Goal: Task Accomplishment & Management: Manage account settings

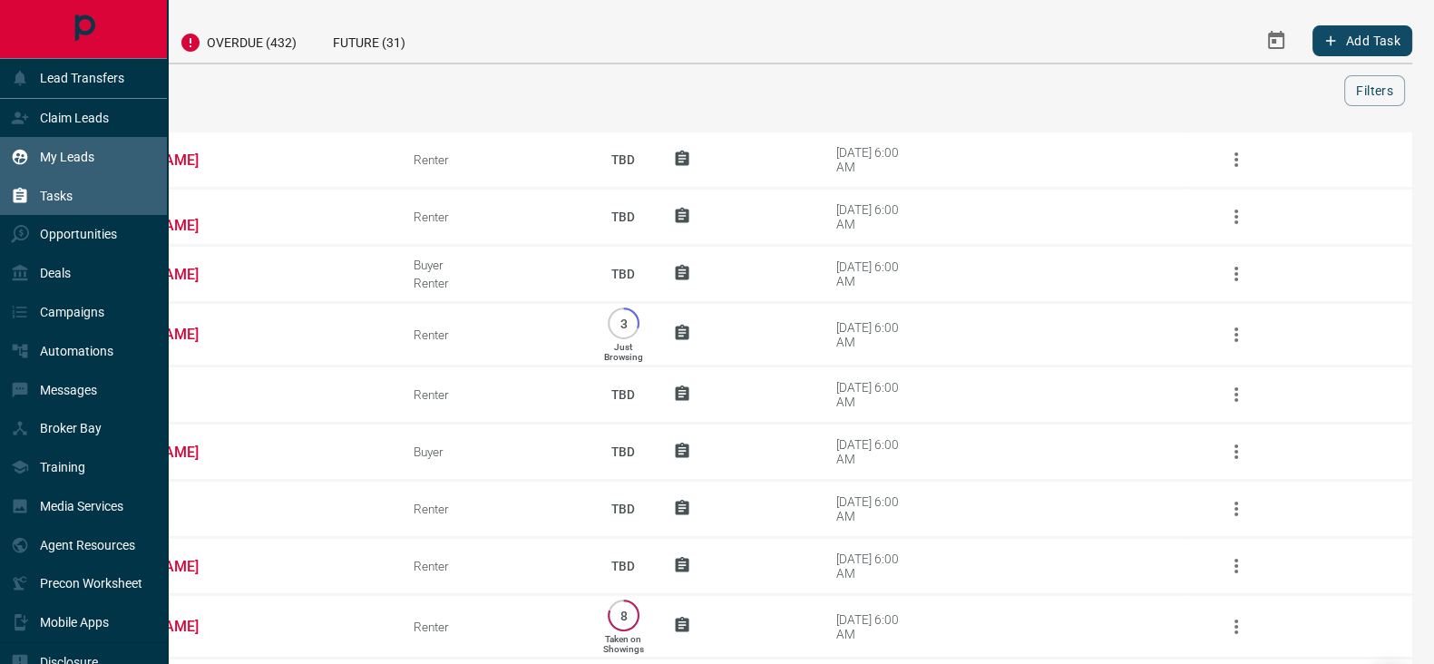
click at [86, 147] on div "My Leads" at bounding box center [52, 157] width 83 height 30
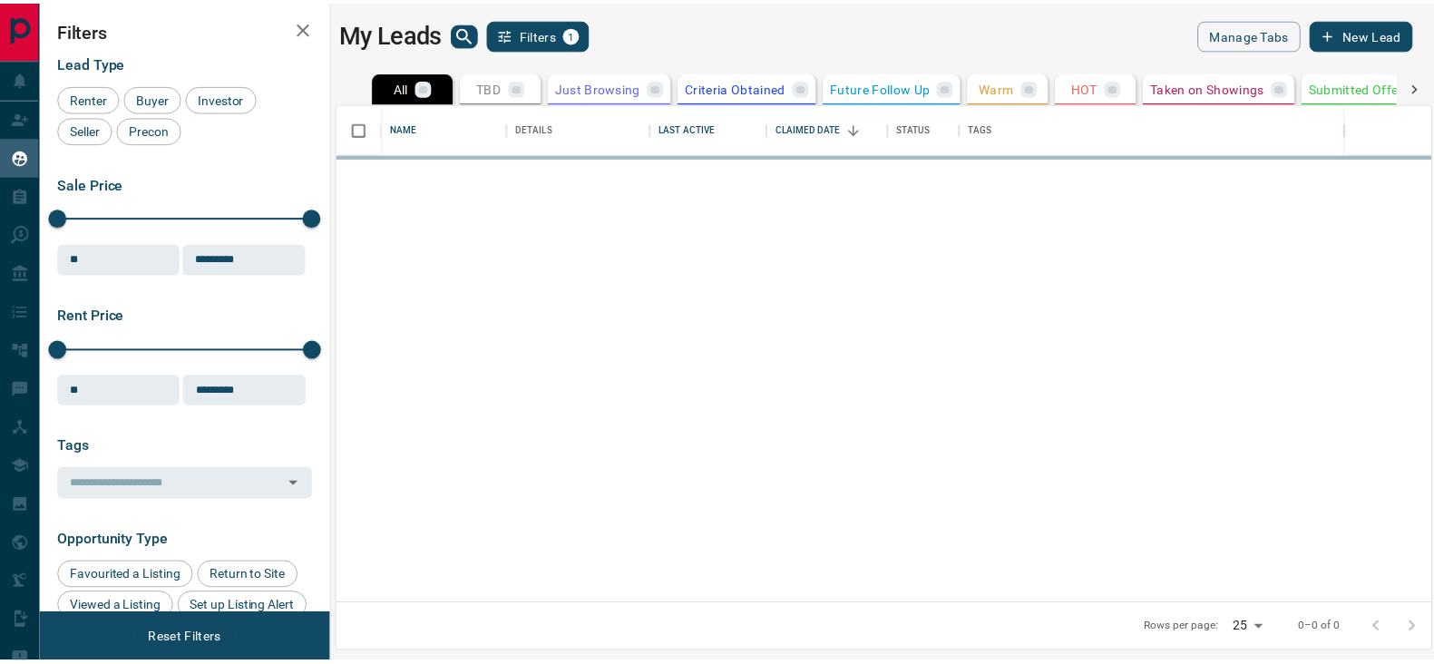
scroll to position [484, 1091]
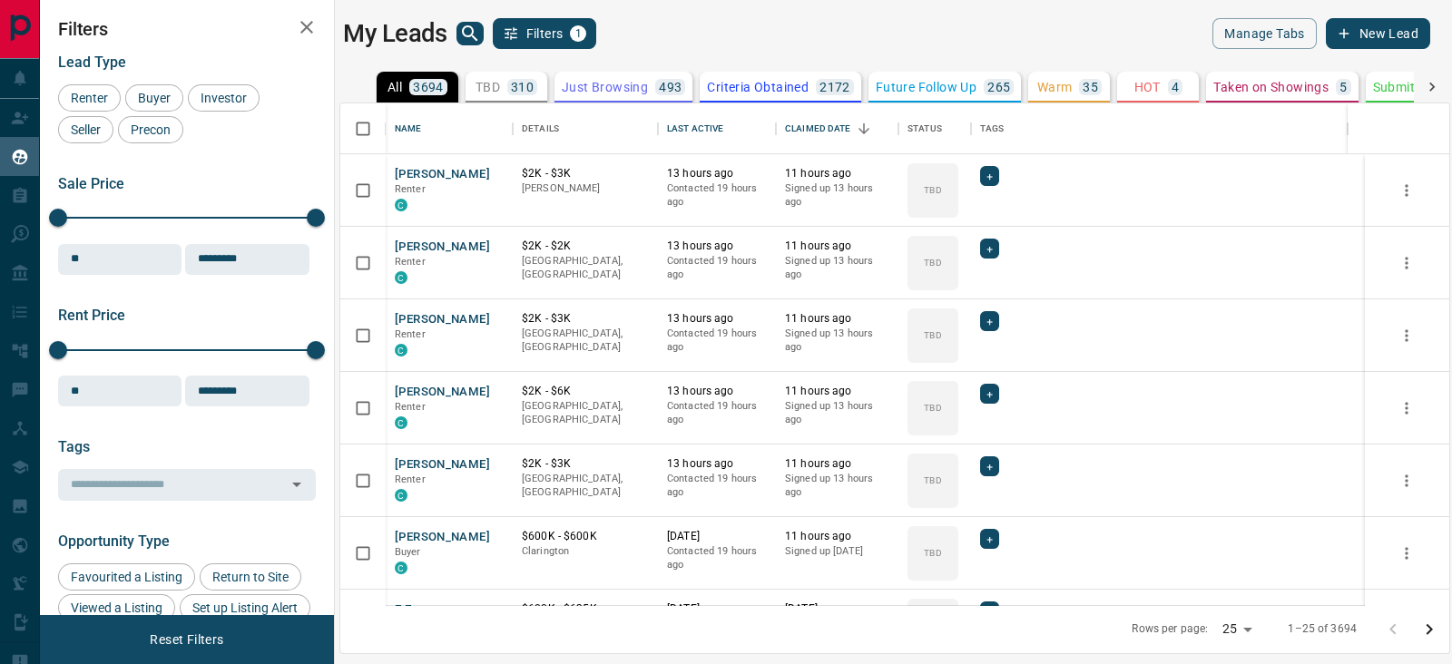
drag, startPoint x: 490, startPoint y: 32, endPoint x: 480, endPoint y: 31, distance: 10.0
click at [484, 31] on div "My Leads Filters 1" at bounding box center [614, 33] width 543 height 31
click at [471, 34] on icon "search button" at bounding box center [470, 34] width 22 height 22
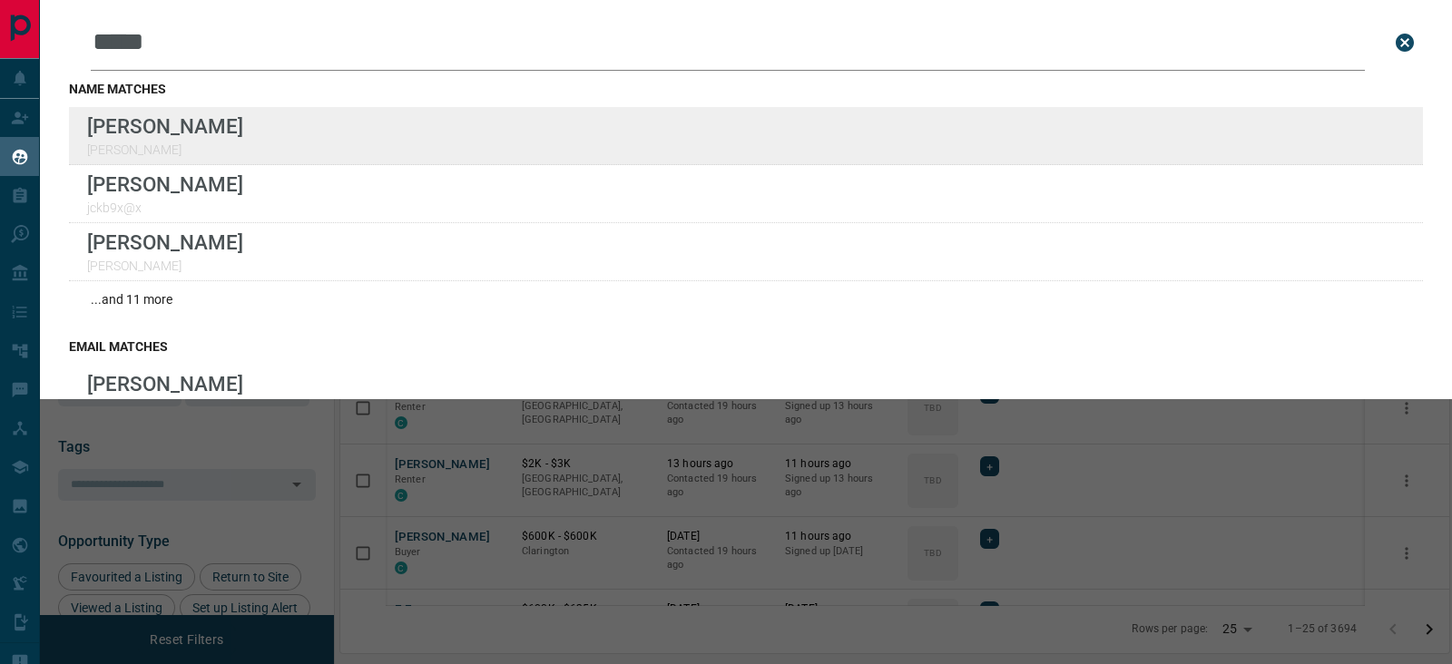
type input "*****"
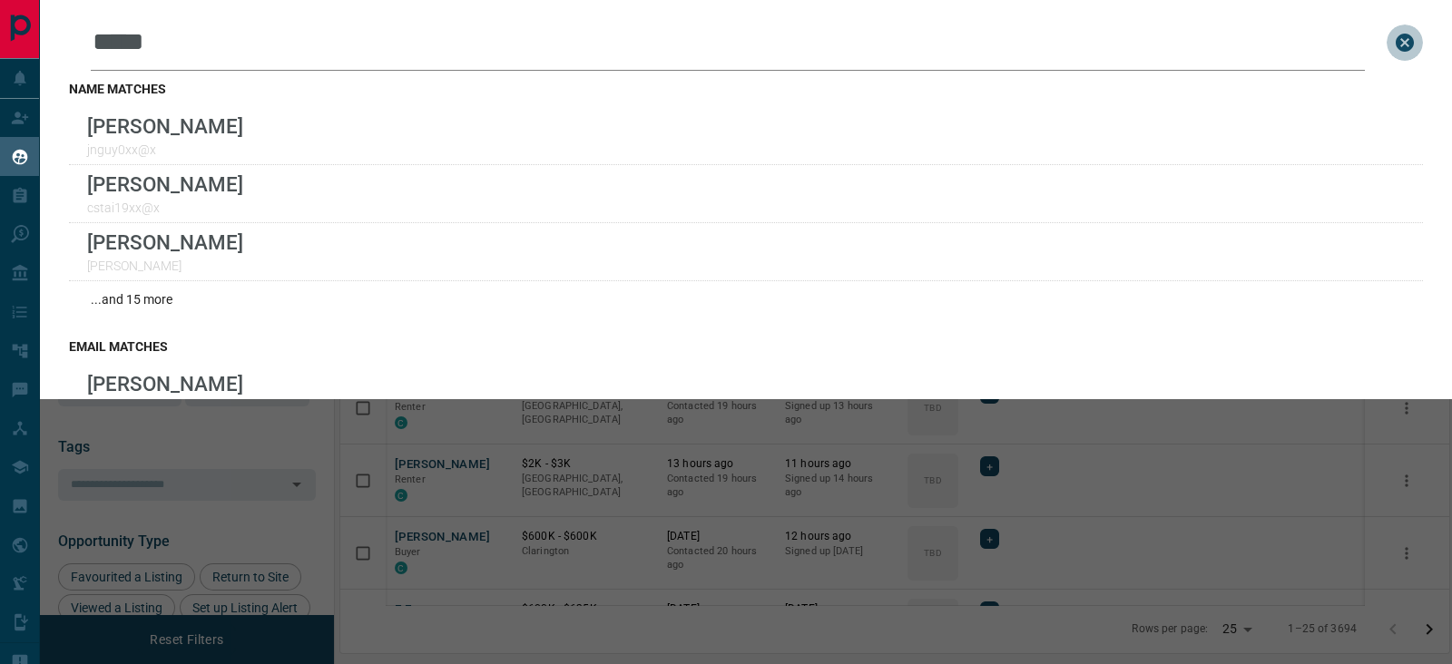
click at [1394, 32] on icon "close search bar" at bounding box center [1405, 43] width 22 height 22
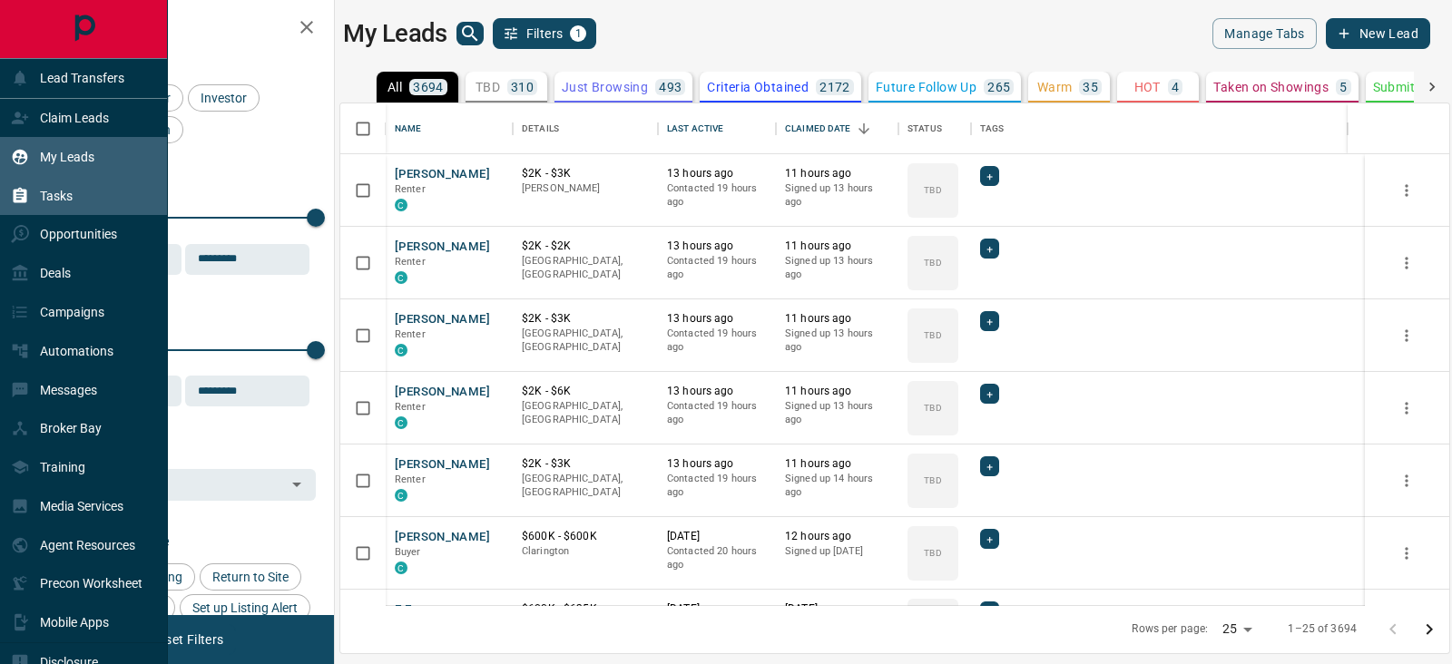
click at [47, 197] on p "Tasks" at bounding box center [56, 196] width 33 height 15
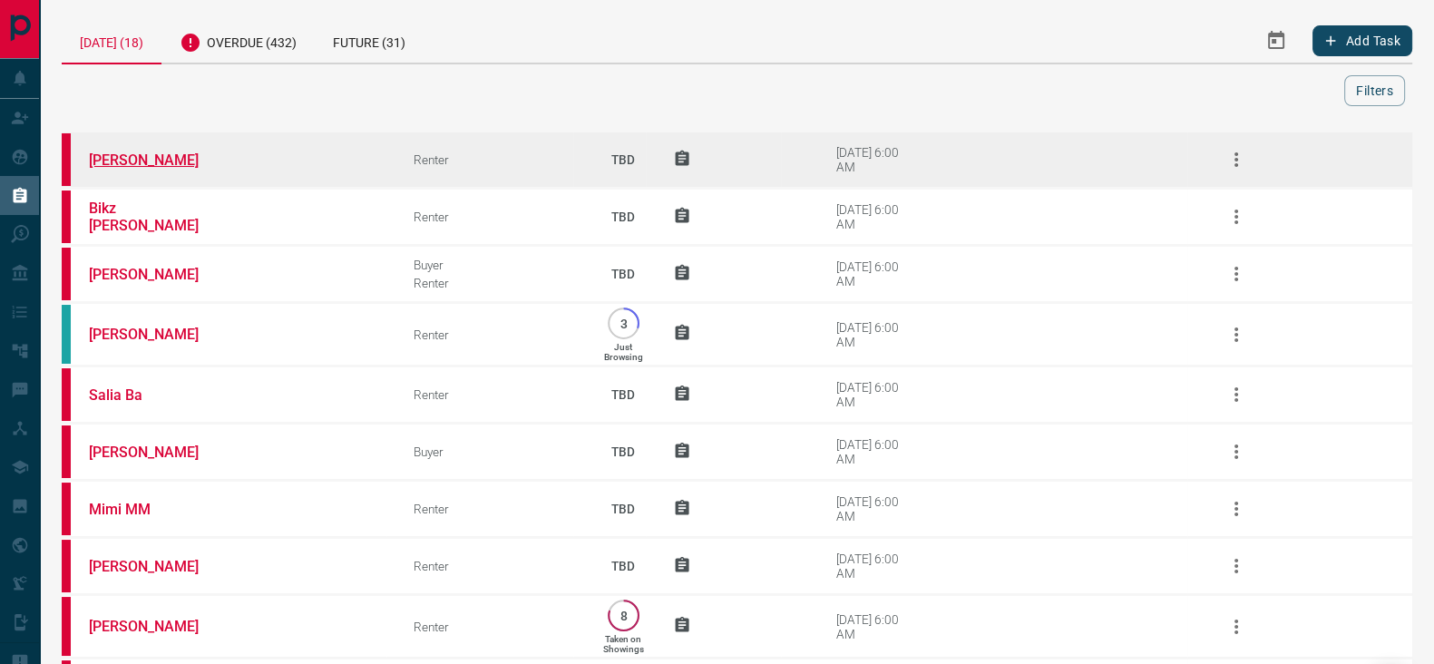
click at [162, 156] on link "[PERSON_NAME]" at bounding box center [157, 160] width 136 height 17
click at [131, 156] on link "[PERSON_NAME]" at bounding box center [157, 160] width 136 height 17
click at [1239, 152] on icon "button" at bounding box center [1237, 160] width 22 height 22
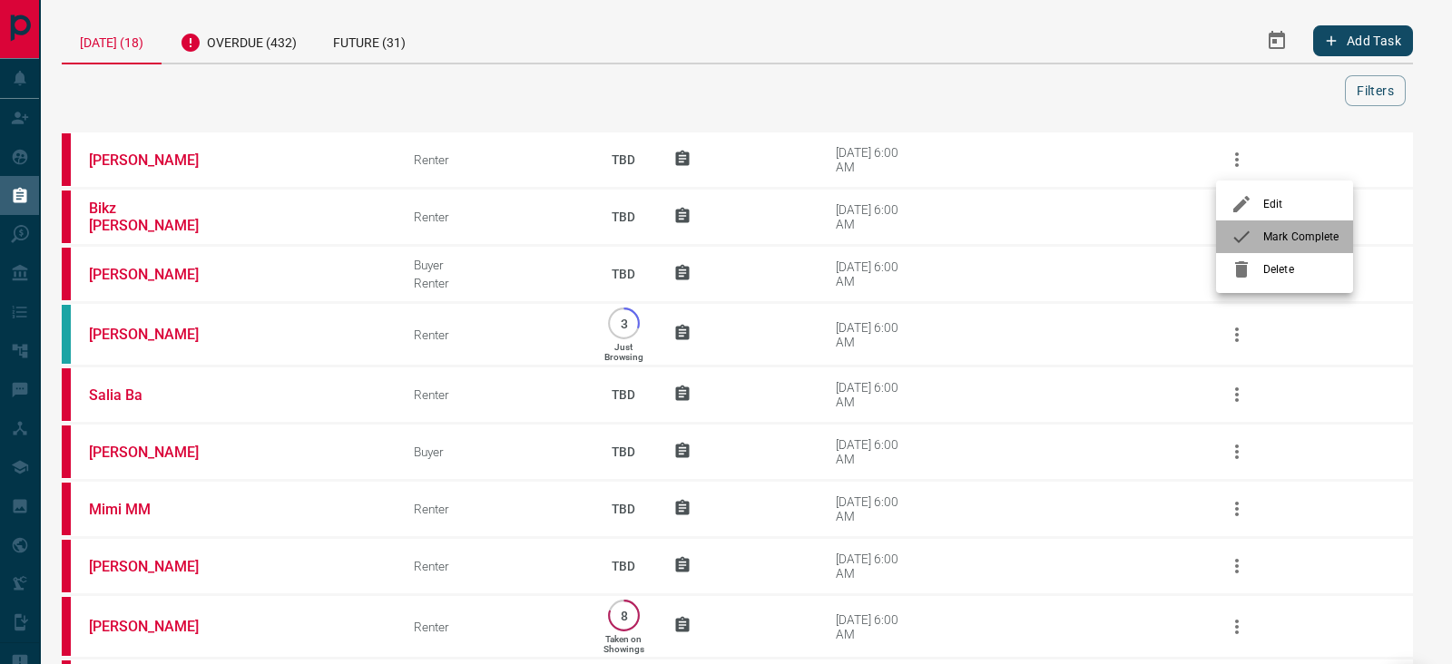
click at [1274, 231] on span "Mark Complete" at bounding box center [1300, 237] width 75 height 16
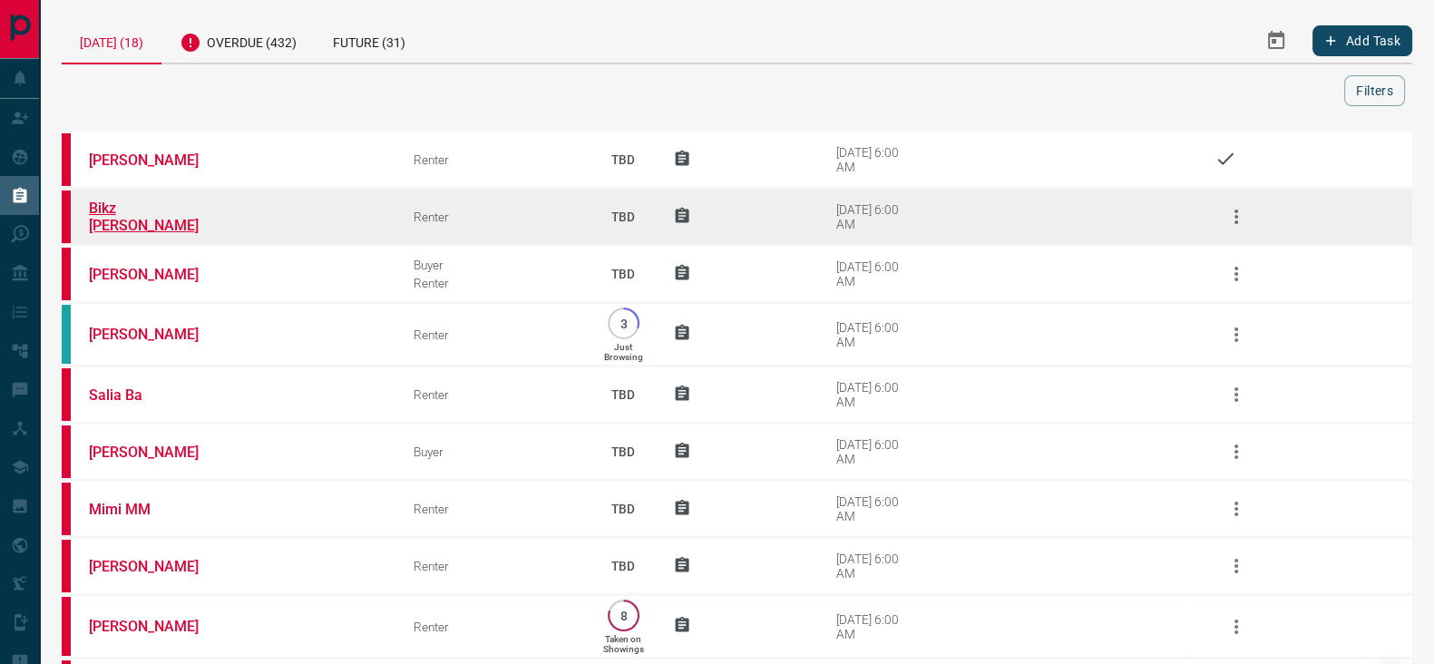
click at [132, 216] on link "Bikz [PERSON_NAME]" at bounding box center [157, 217] width 136 height 34
click at [1248, 202] on button "button" at bounding box center [1237, 217] width 44 height 44
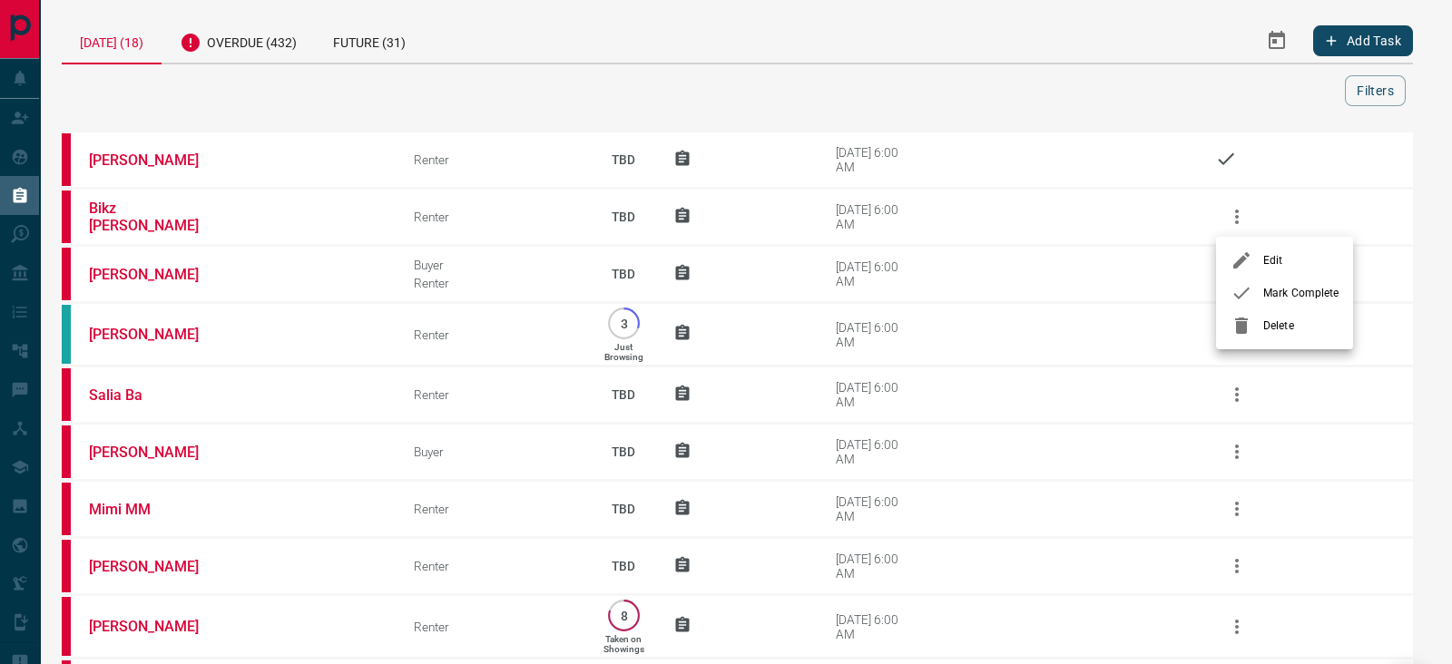
click at [1275, 285] on span "Mark Complete" at bounding box center [1300, 293] width 75 height 16
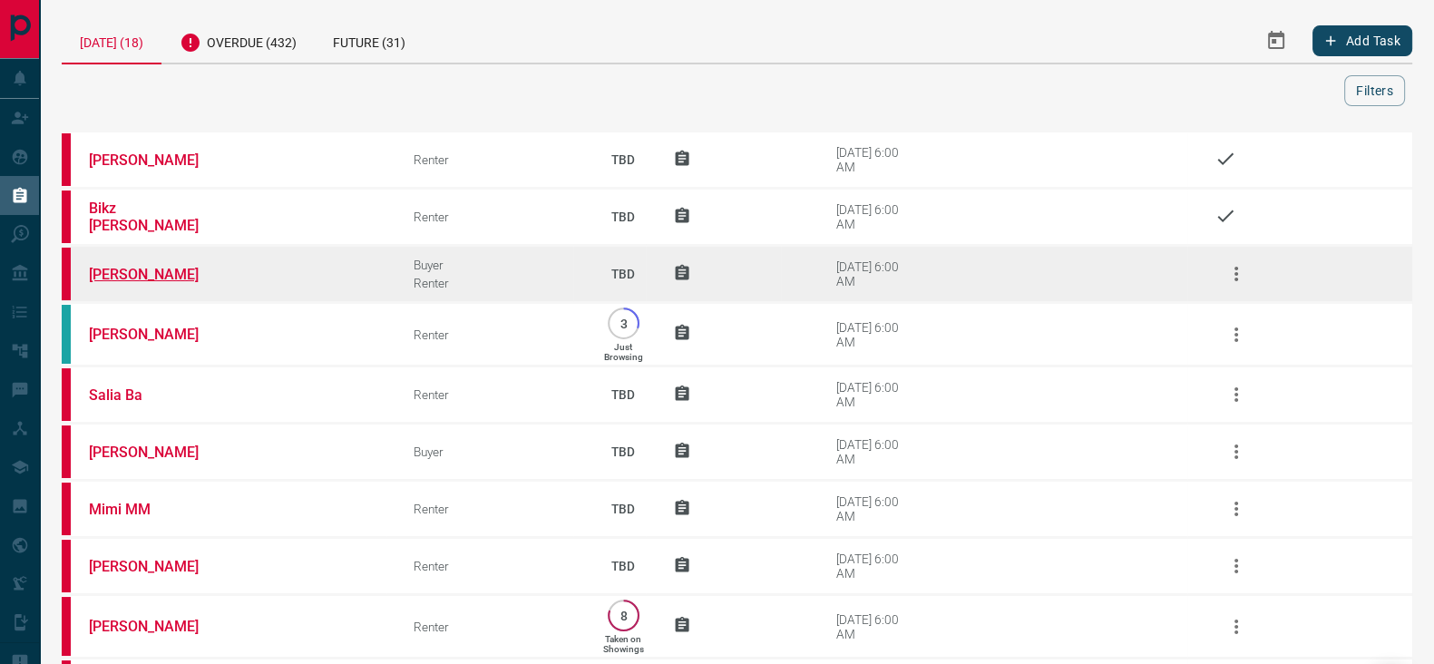
click at [160, 274] on link "[PERSON_NAME]" at bounding box center [157, 274] width 136 height 17
click at [1239, 268] on icon "button" at bounding box center [1237, 274] width 22 height 22
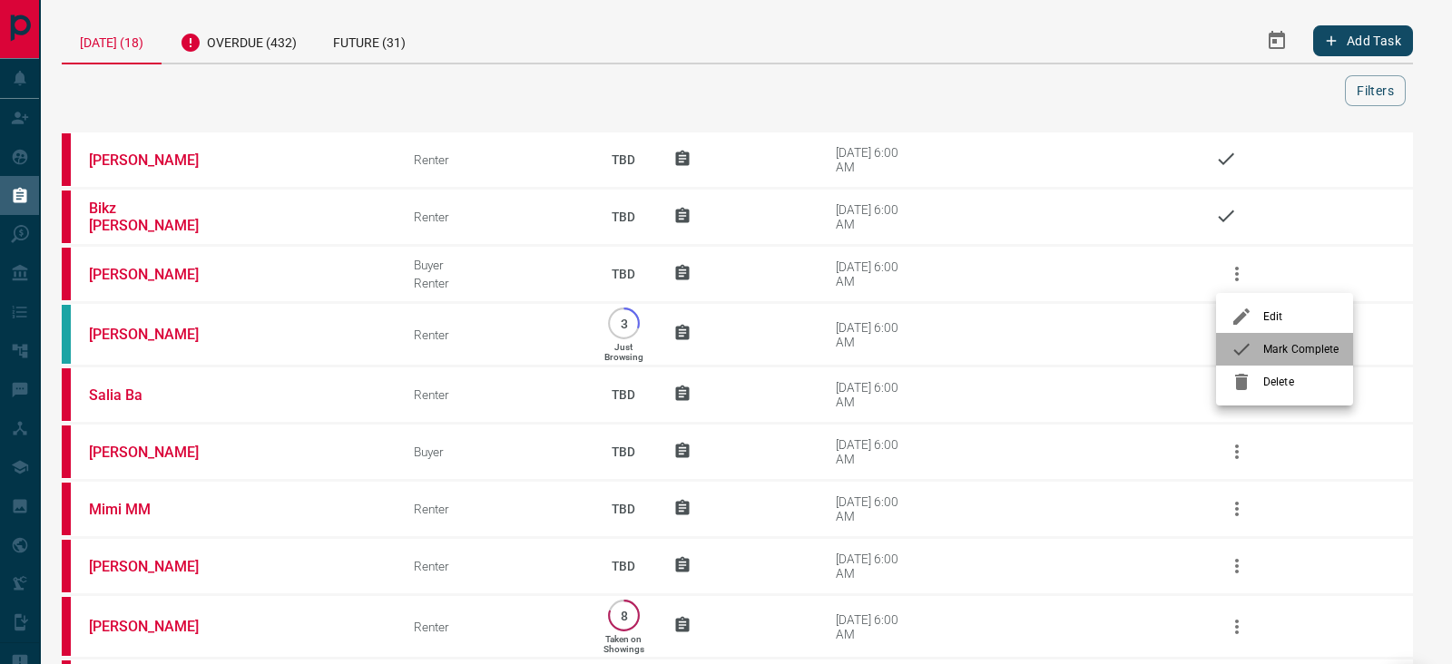
drag, startPoint x: 1269, startPoint y: 350, endPoint x: 735, endPoint y: 397, distance: 536.5
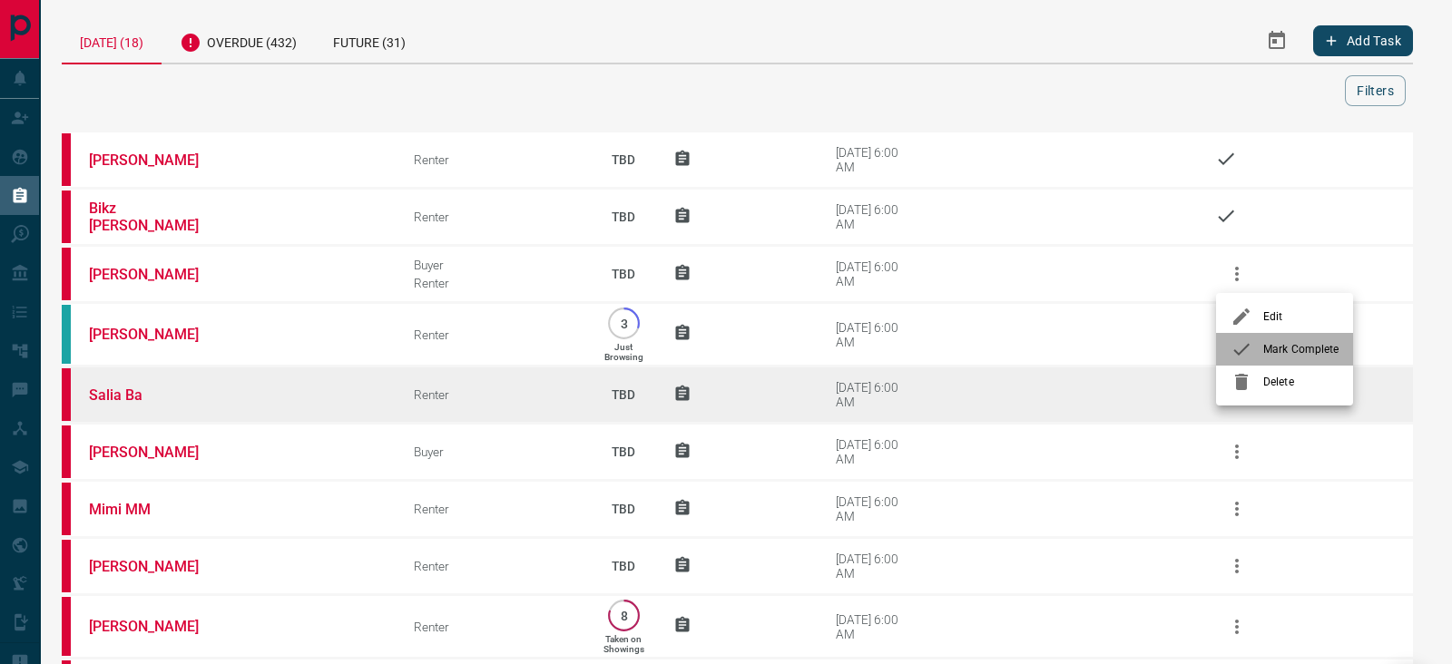
click at [1268, 350] on span "Mark Complete" at bounding box center [1300, 349] width 75 height 16
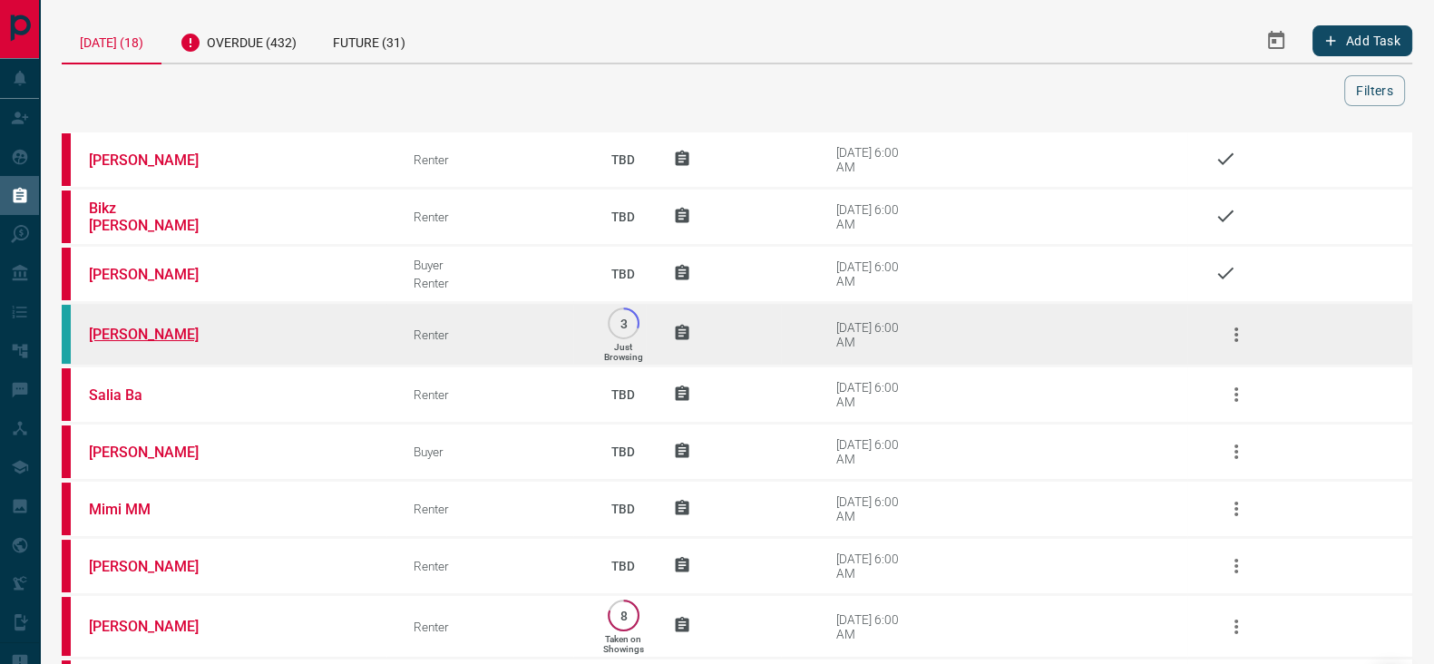
click at [136, 328] on link "[PERSON_NAME]" at bounding box center [157, 334] width 136 height 17
click at [1238, 338] on icon "button" at bounding box center [1237, 335] width 22 height 22
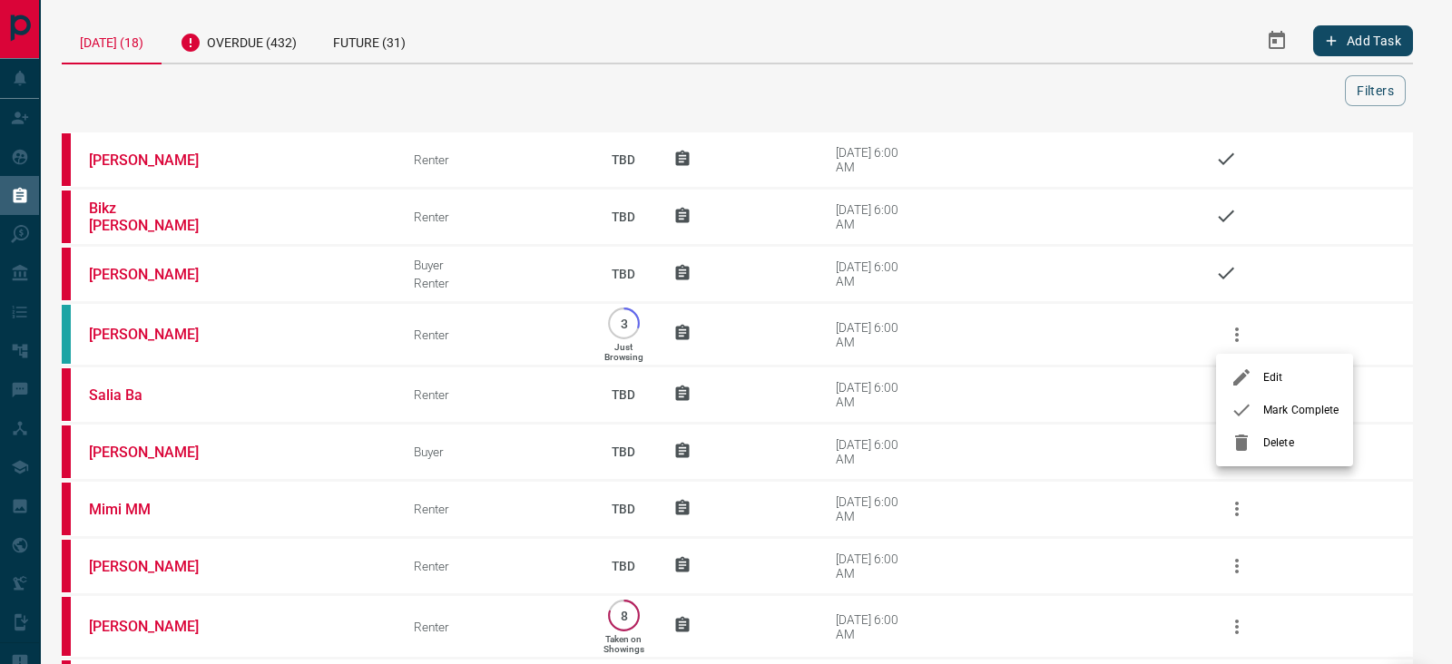
click at [1273, 414] on span "Mark Complete" at bounding box center [1300, 410] width 75 height 16
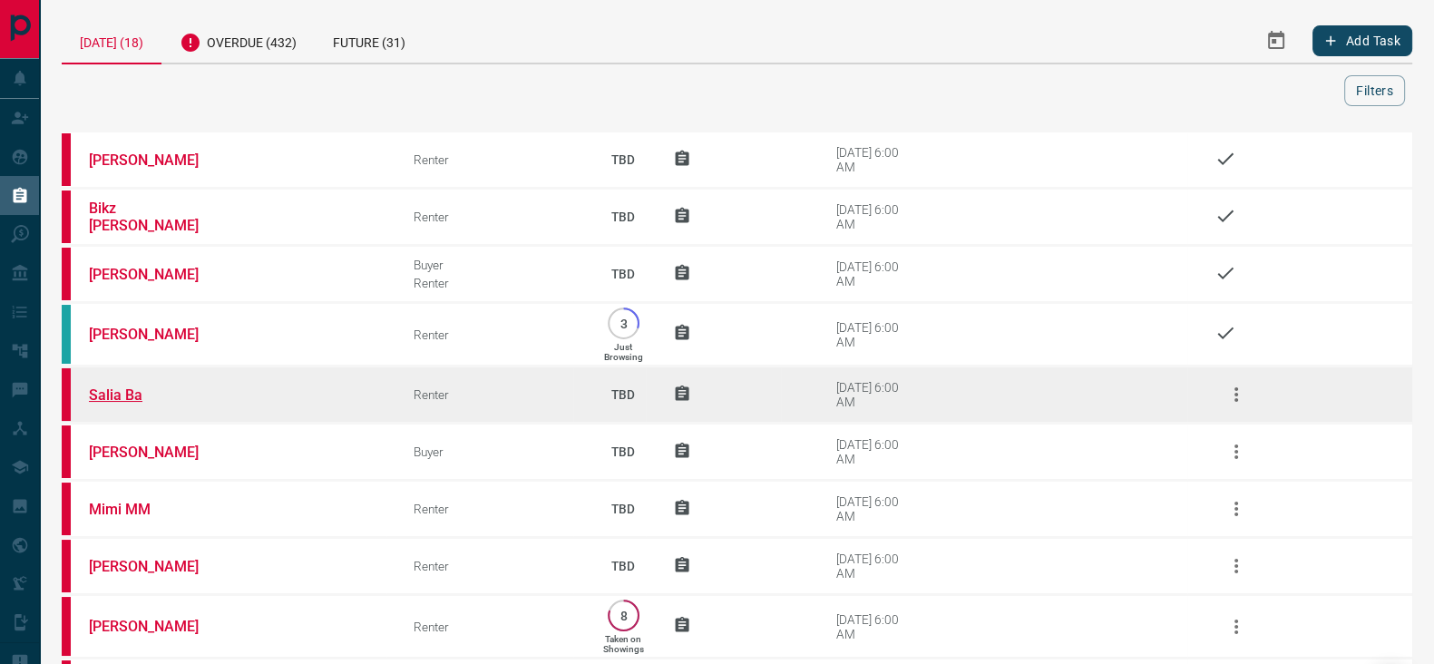
click at [113, 396] on link "Salia Ba" at bounding box center [157, 395] width 136 height 17
click at [1234, 405] on button "button" at bounding box center [1237, 395] width 44 height 44
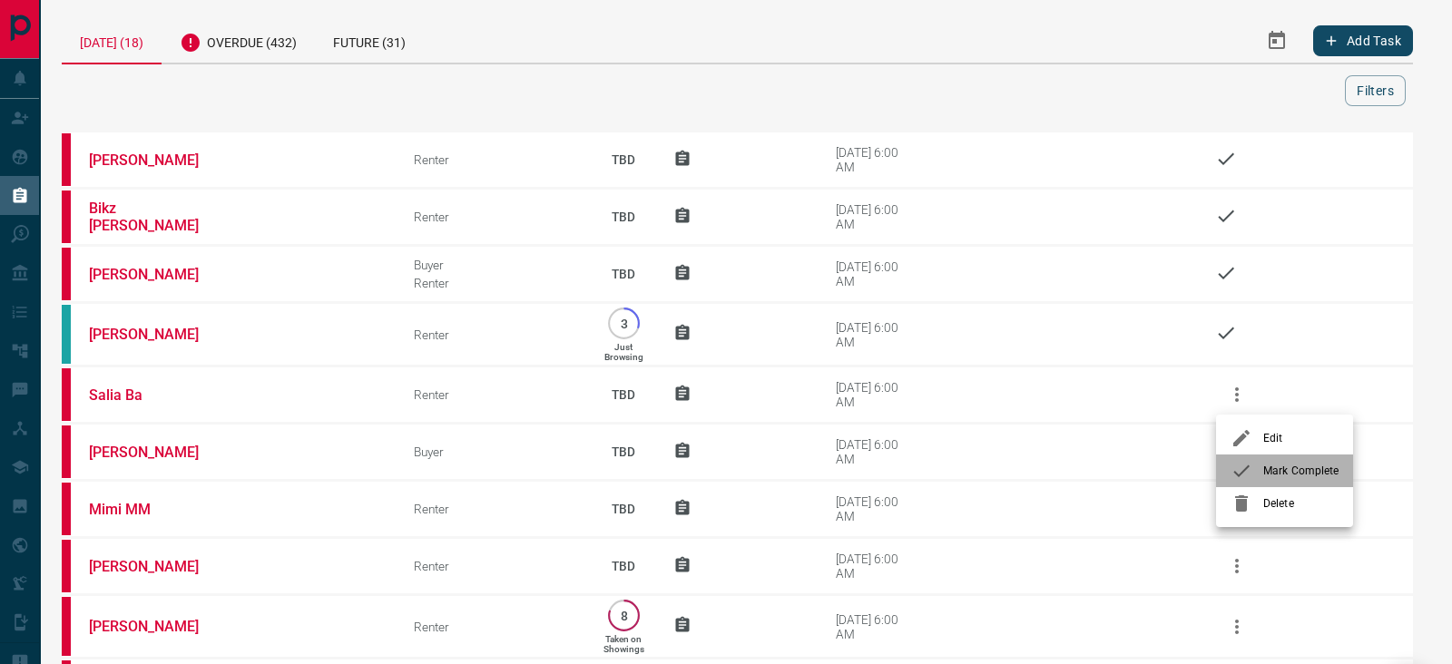
click at [1275, 469] on span "Mark Complete" at bounding box center [1300, 471] width 75 height 16
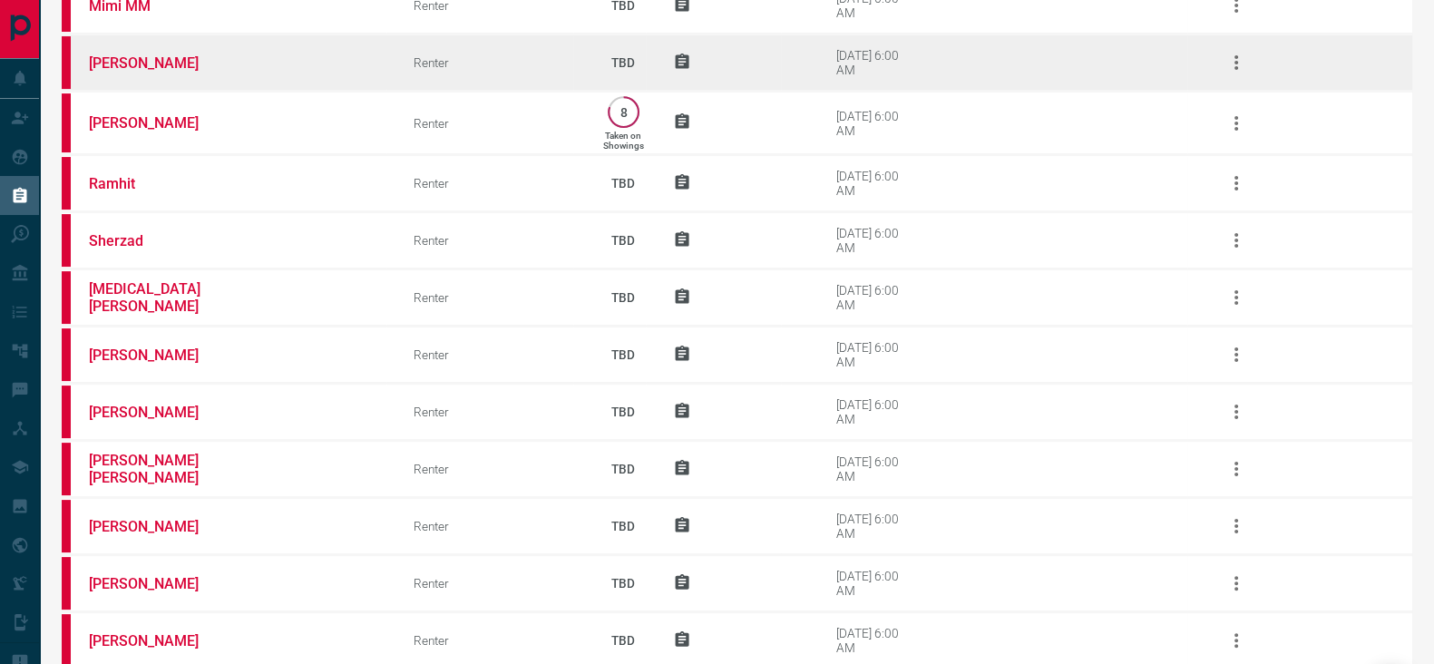
scroll to position [591, 0]
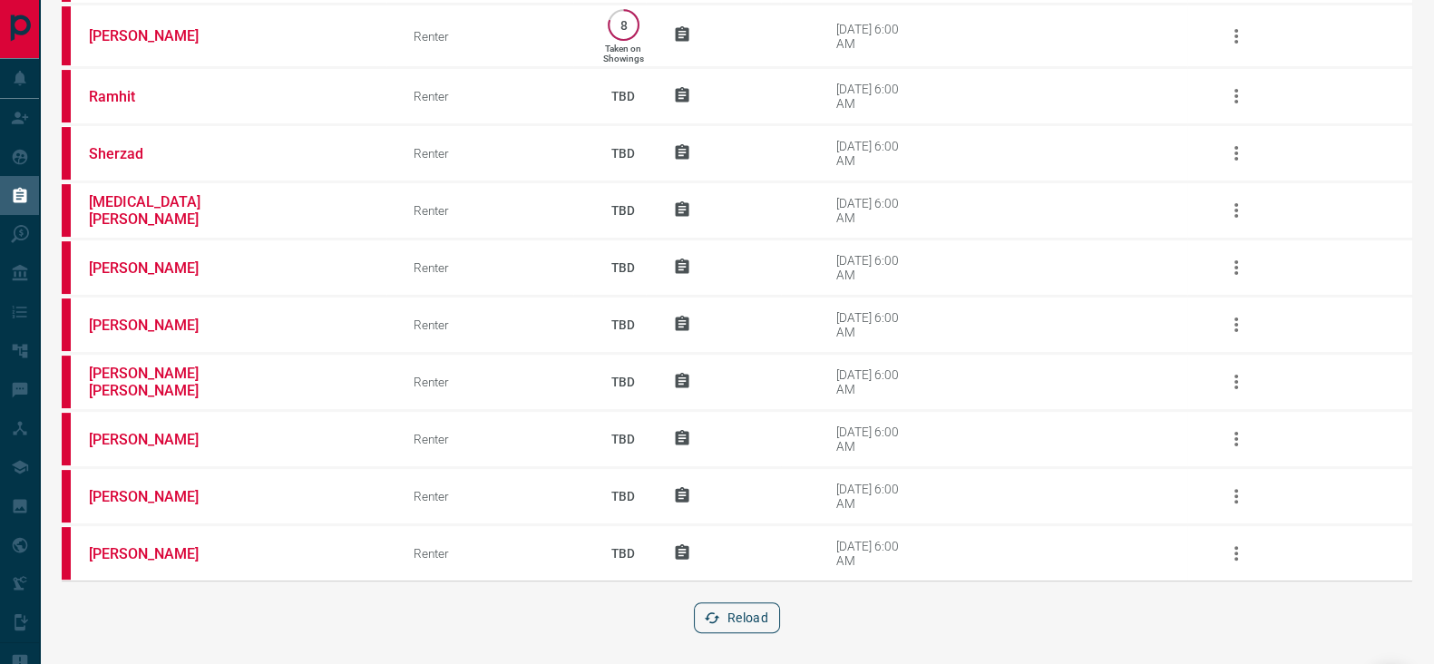
click at [724, 609] on button "Reload" at bounding box center [737, 617] width 86 height 31
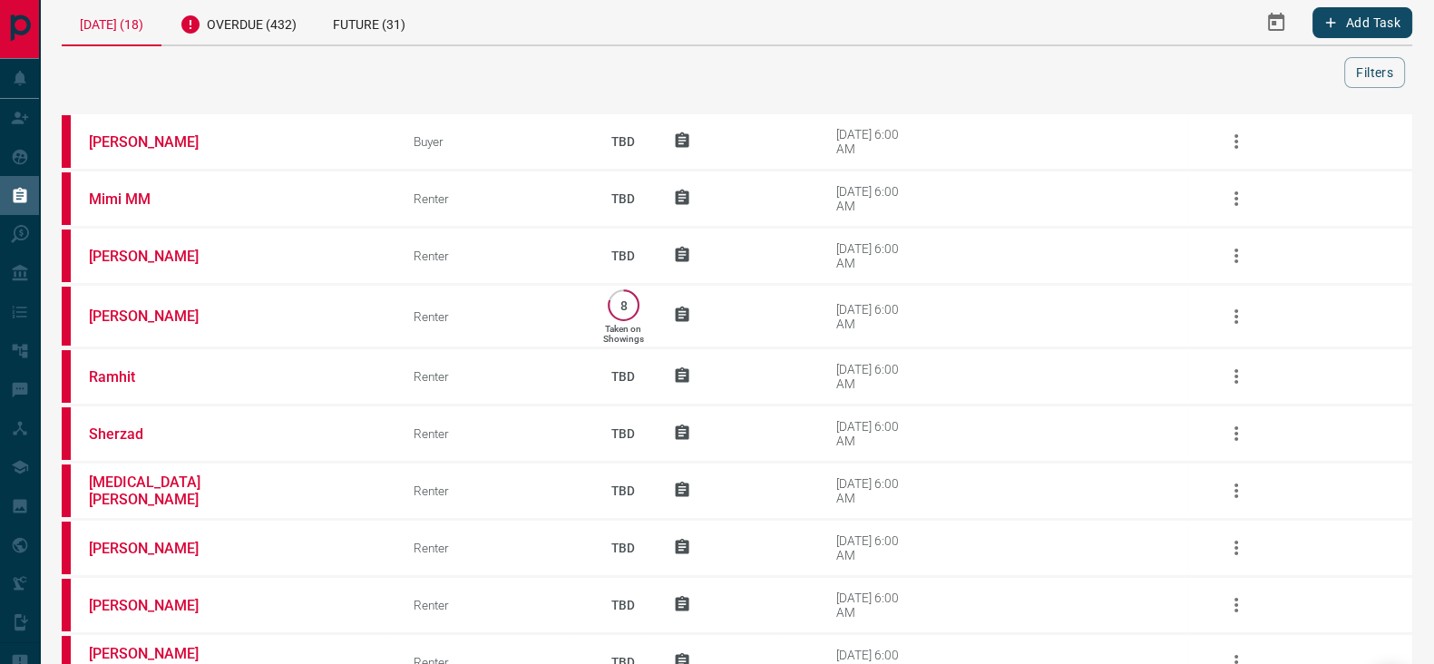
scroll to position [0, 0]
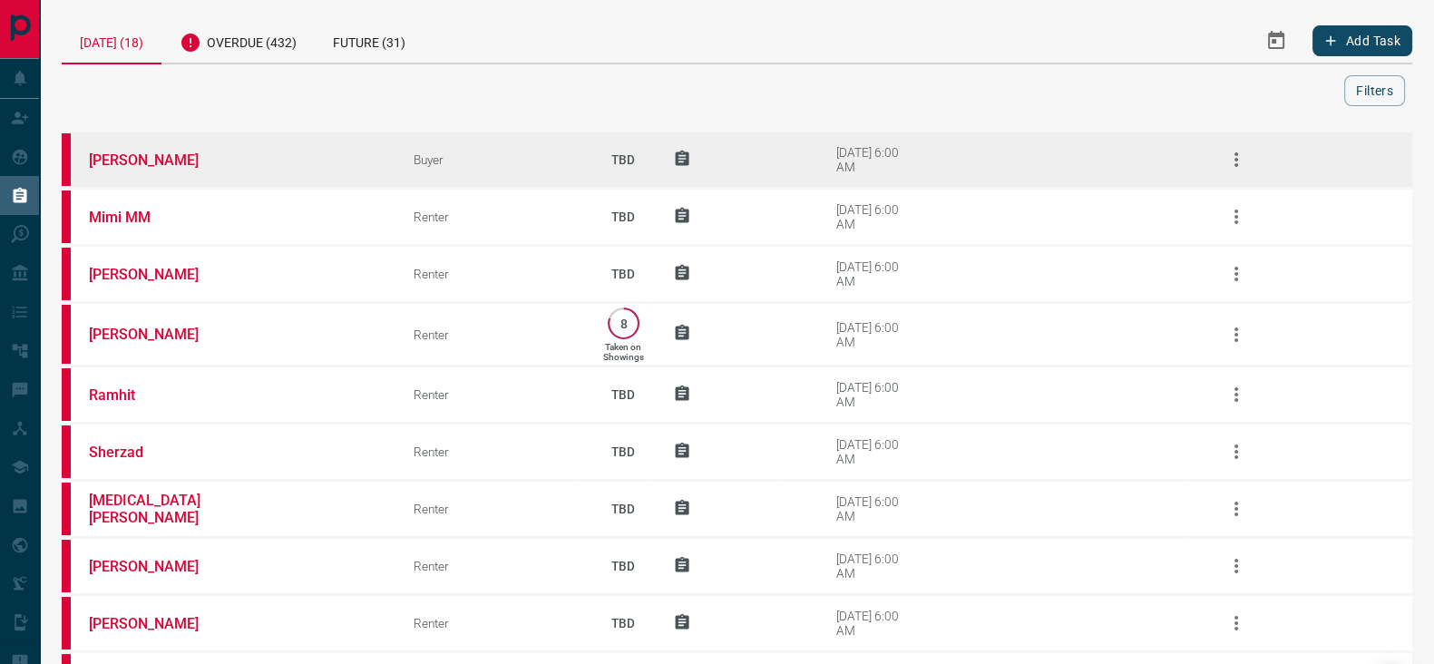
click at [178, 146] on td "[PERSON_NAME]" at bounding box center [224, 160] width 325 height 57
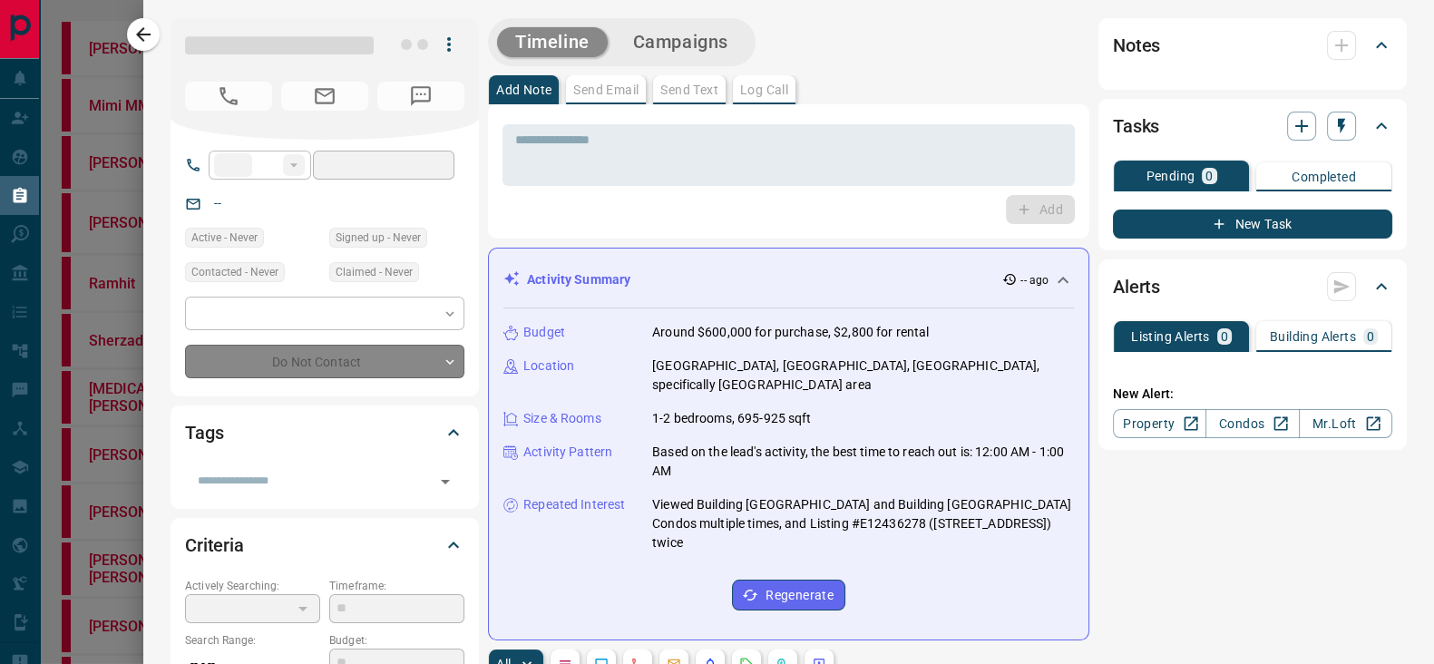
type input "**"
type input "**********"
type input "**"
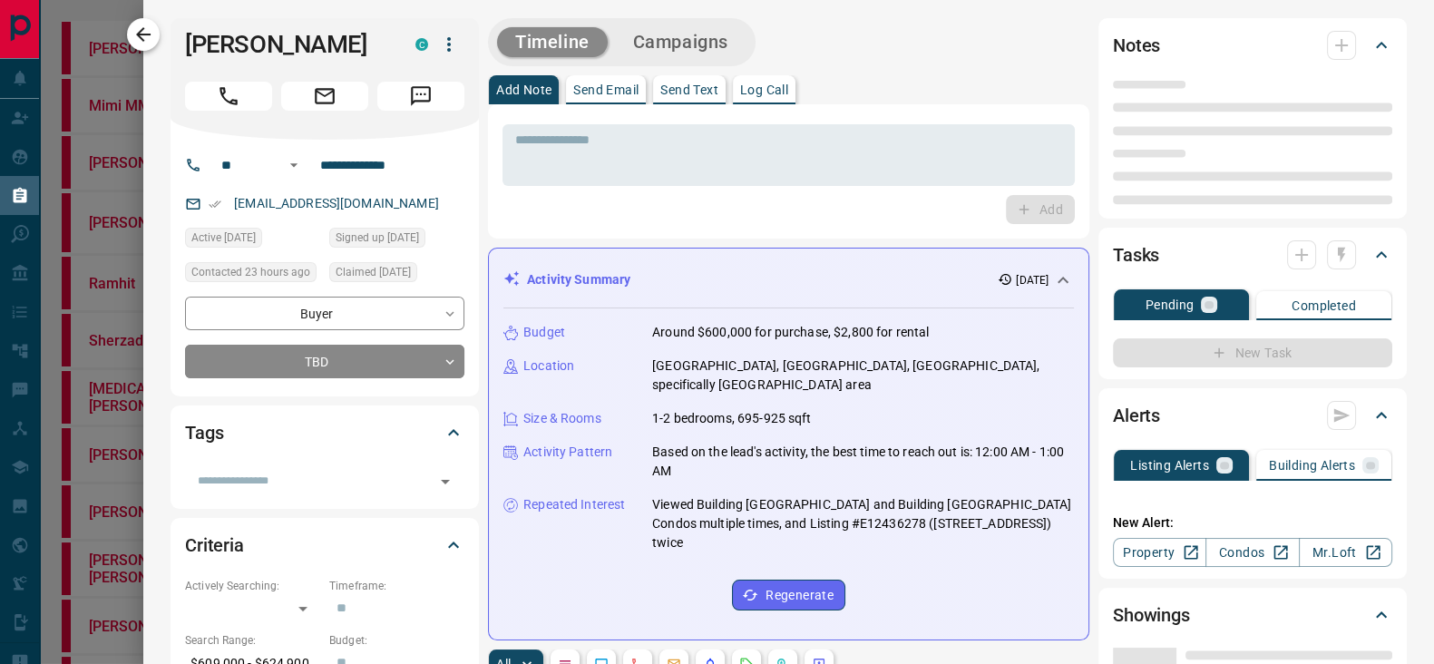
click at [141, 29] on icon "button" at bounding box center [143, 35] width 22 height 22
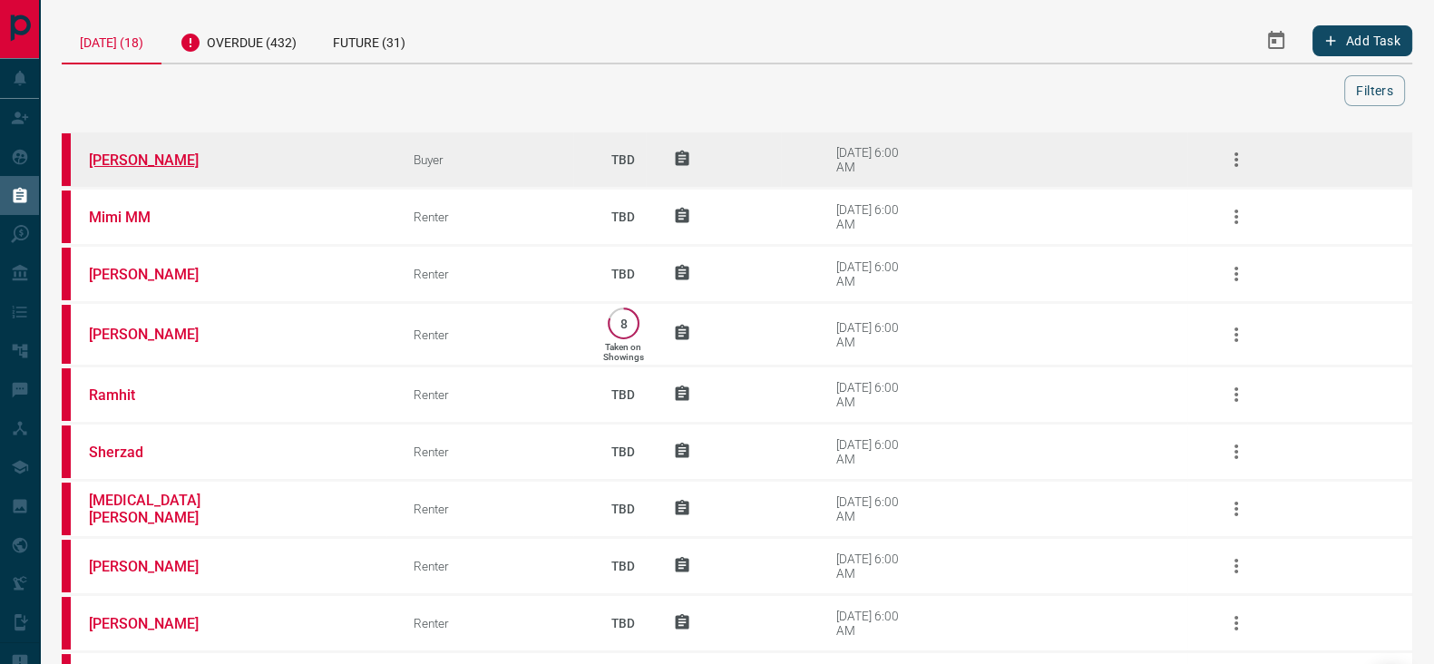
click at [166, 160] on link "[PERSON_NAME]" at bounding box center [157, 160] width 136 height 17
click at [1248, 160] on icon "button" at bounding box center [1237, 160] width 22 height 22
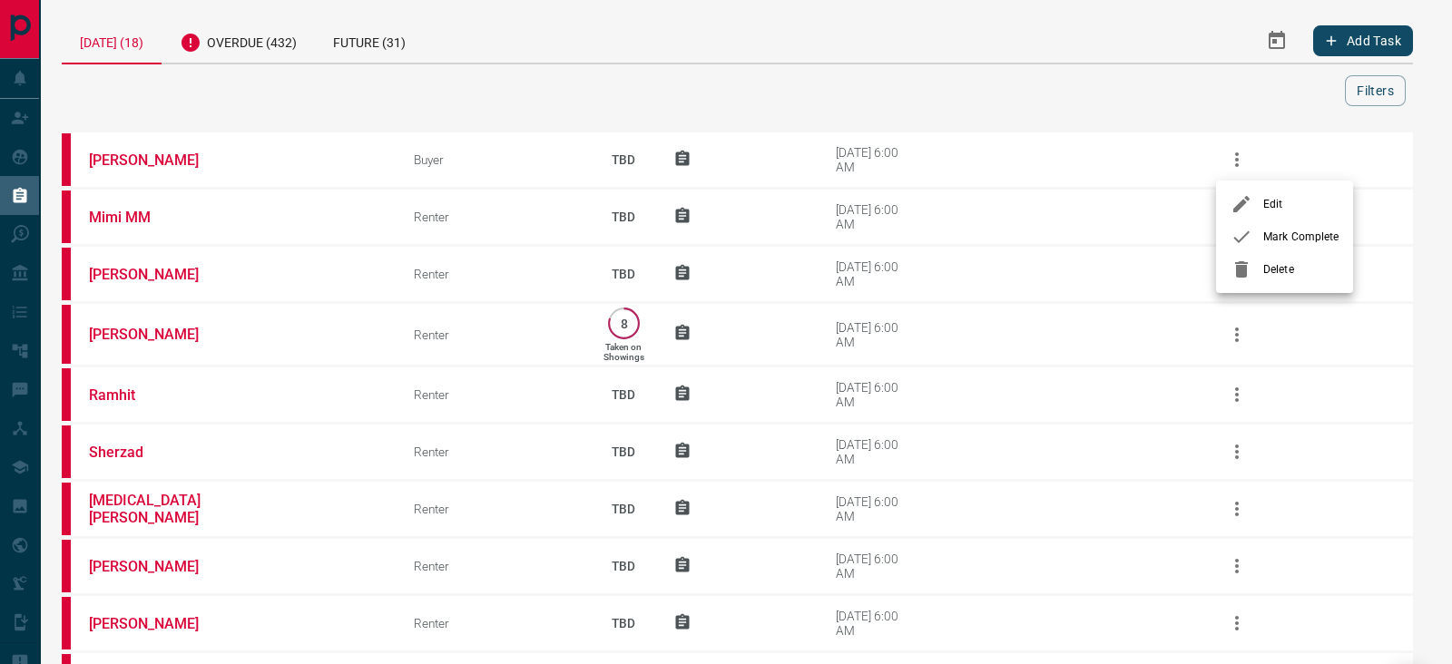
click at [1248, 233] on icon at bounding box center [1241, 237] width 16 height 12
